Goal: Transaction & Acquisition: Obtain resource

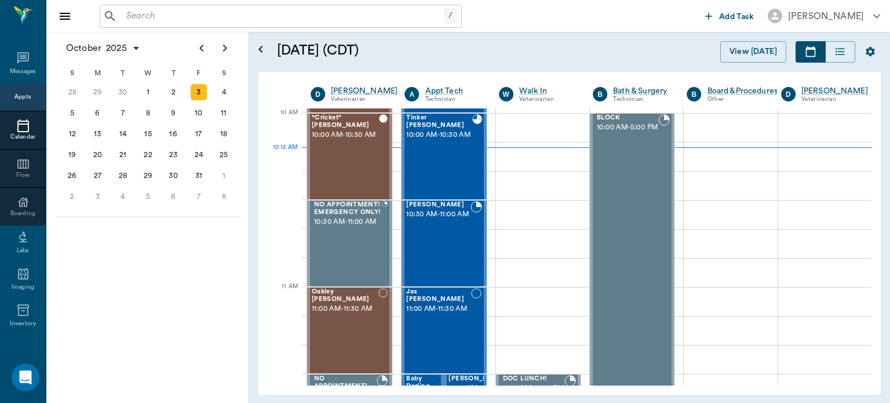
scroll to position [348, 0]
click at [184, 12] on input "text" at bounding box center [283, 16] width 322 height 16
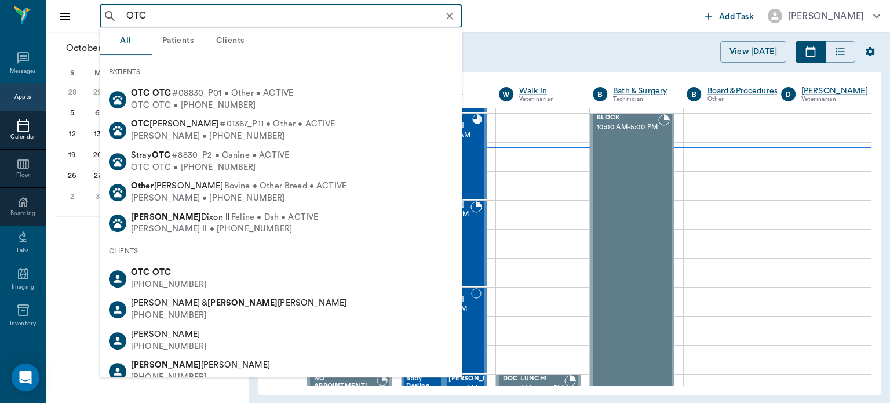
click at [211, 110] on div "OTC OTC • [PHONE_NUMBER]" at bounding box center [212, 106] width 162 height 12
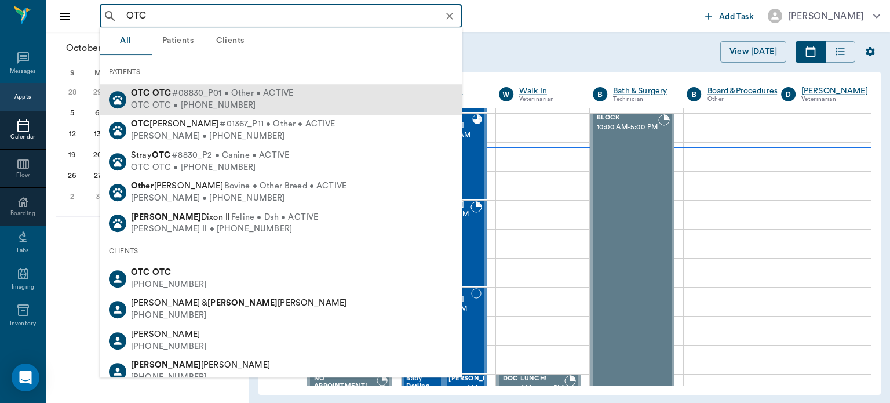
type input "OTC"
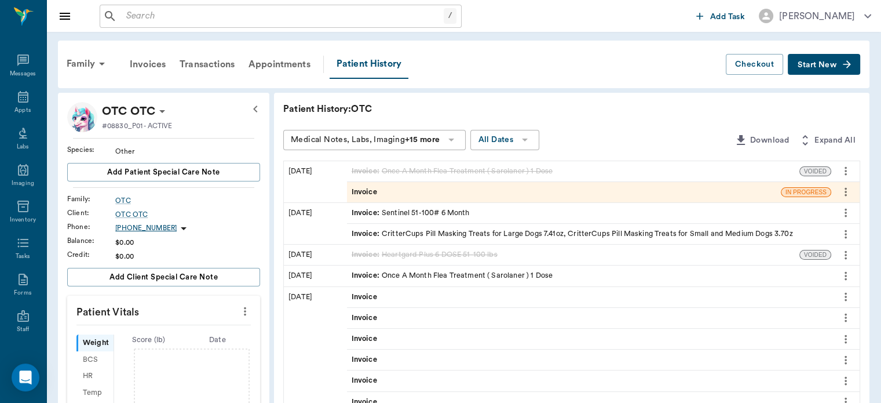
click at [810, 65] on span "Start New" at bounding box center [817, 65] width 39 height 0
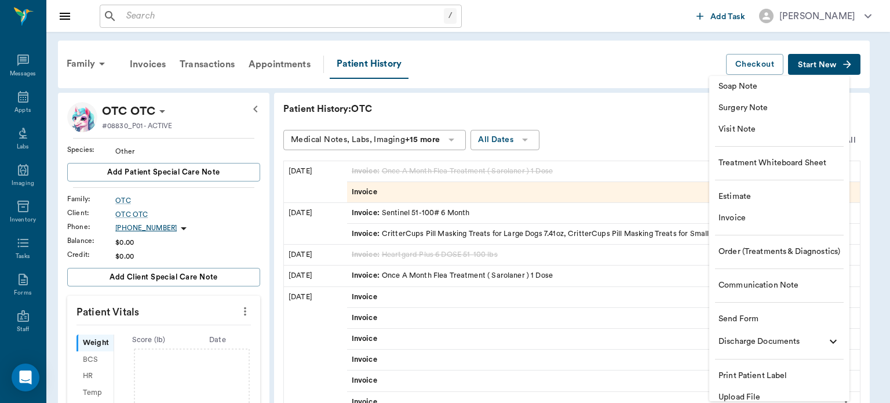
click at [741, 192] on span "Estimate" at bounding box center [779, 197] width 122 height 12
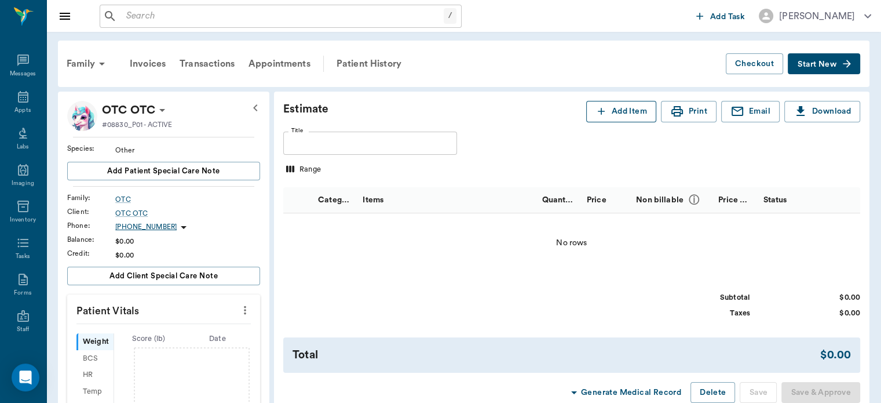
click at [623, 111] on button "Add Item" at bounding box center [621, 111] width 70 height 21
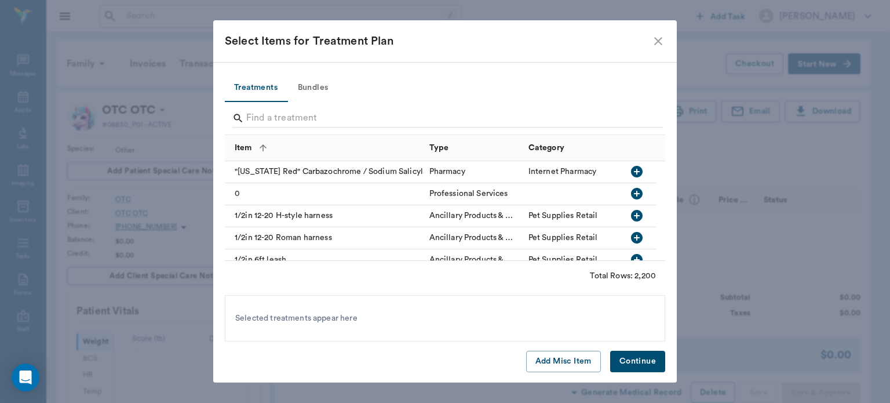
click at [319, 86] on button "Bundles" at bounding box center [313, 88] width 52 height 28
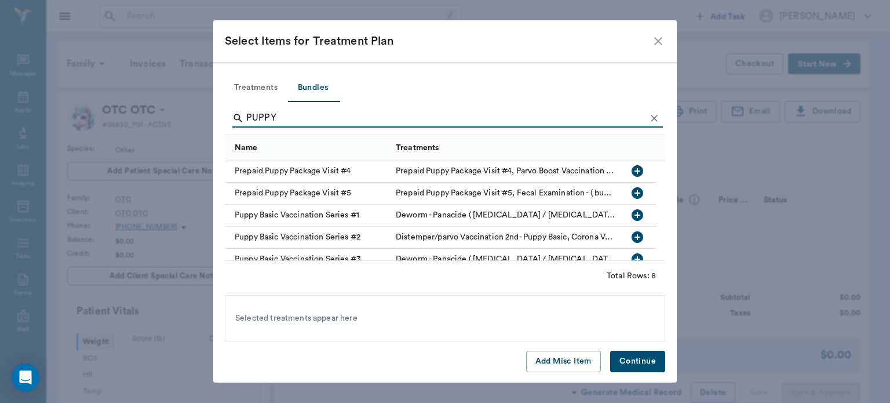
scroll to position [76, 0]
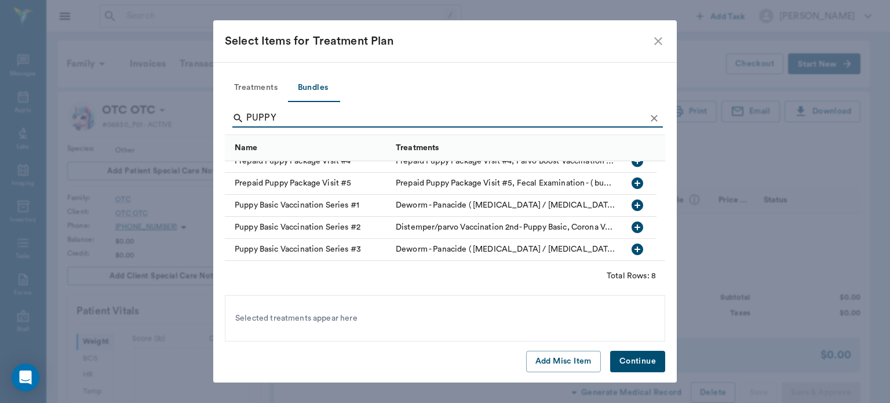
type input "PUPPY"
click at [636, 249] on icon "button" at bounding box center [637, 249] width 14 height 14
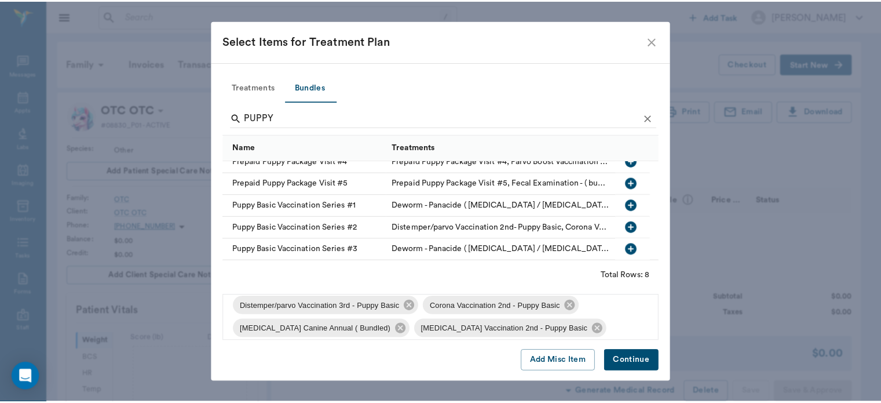
scroll to position [39, 0]
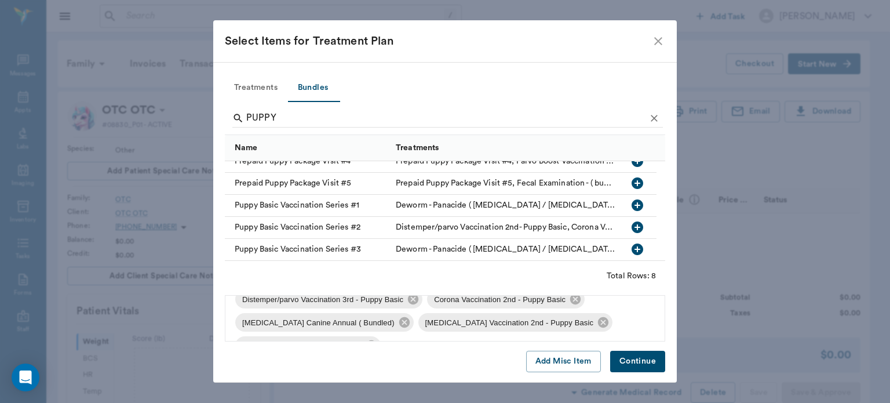
click at [633, 366] on button "Continue" at bounding box center [637, 360] width 55 height 21
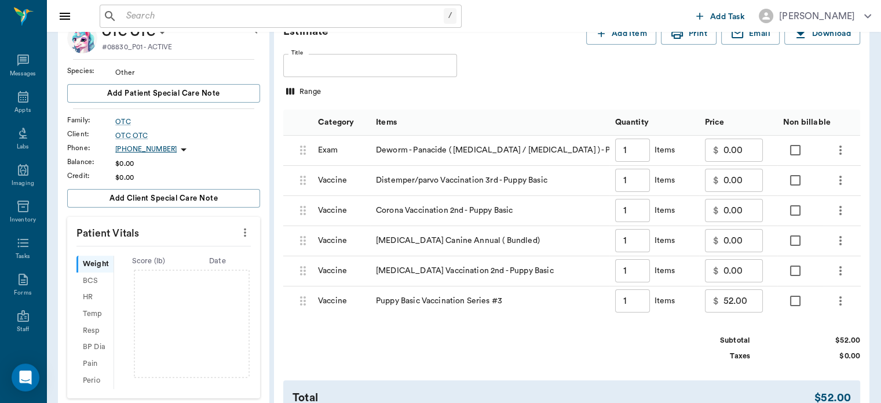
scroll to position [77, 0]
click at [23, 95] on icon at bounding box center [23, 97] width 10 height 12
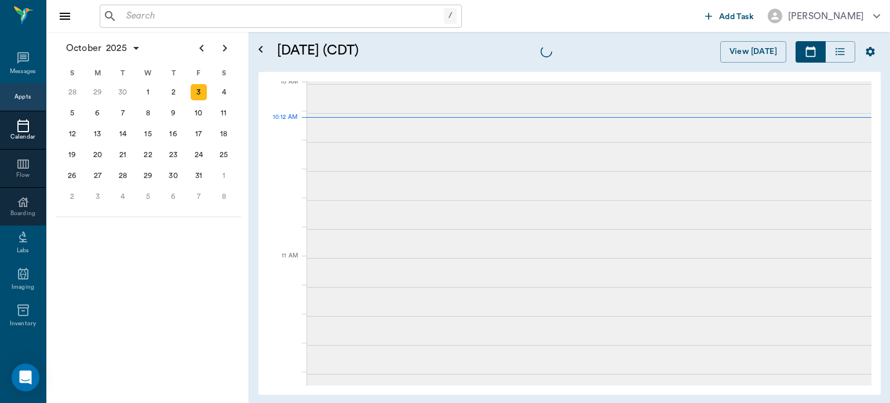
scroll to position [350, 0]
